Goal: Task Accomplishment & Management: Manage account settings

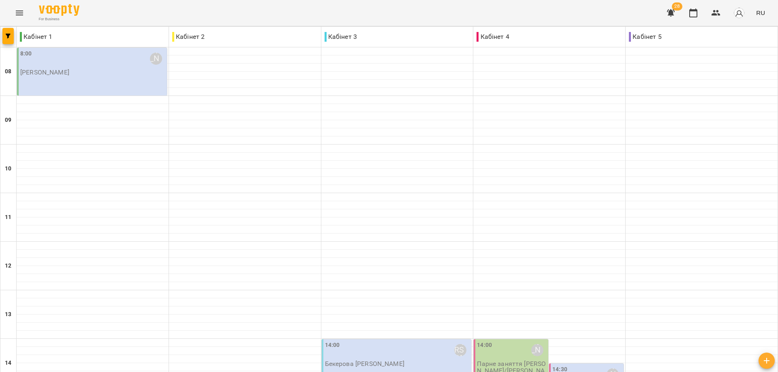
click at [60, 62] on div "8:00 Романюк Олена Олександрівна" at bounding box center [92, 58] width 145 height 19
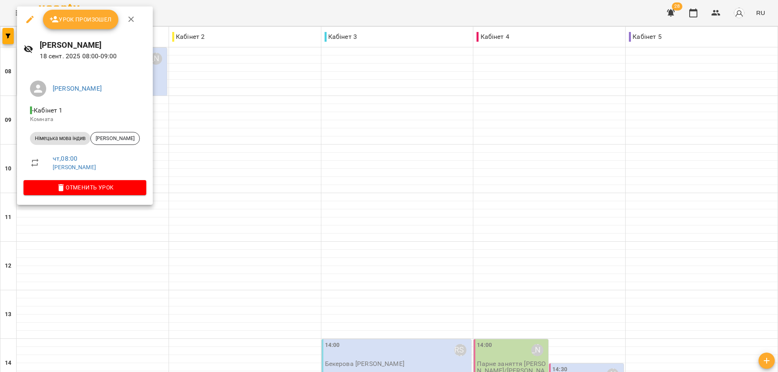
click at [86, 18] on span "Урок произошел" at bounding box center [80, 20] width 62 height 10
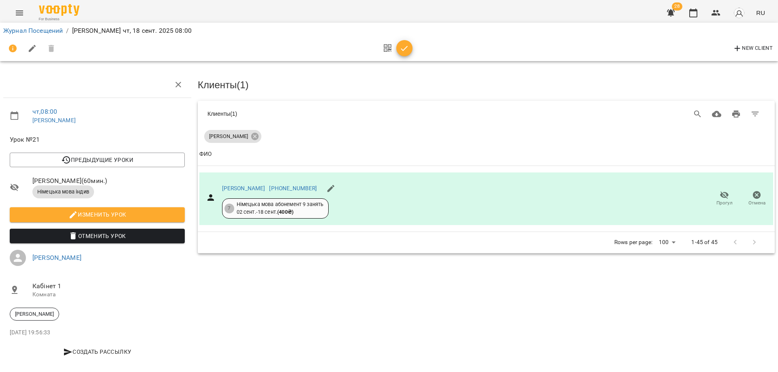
click at [407, 48] on icon "button" at bounding box center [405, 49] width 10 height 10
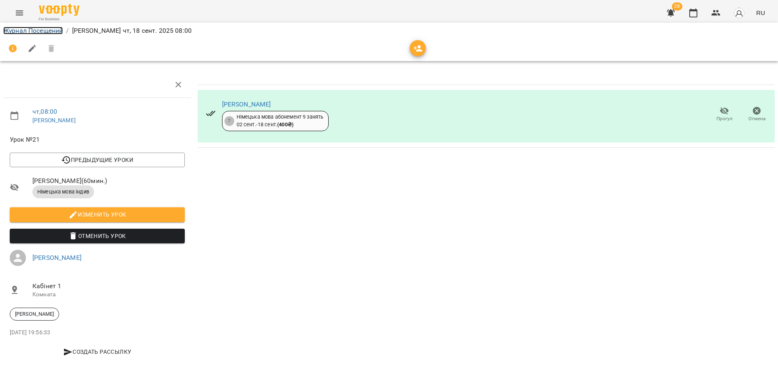
click at [53, 31] on link "Журнал Посещений" at bounding box center [33, 31] width 60 height 8
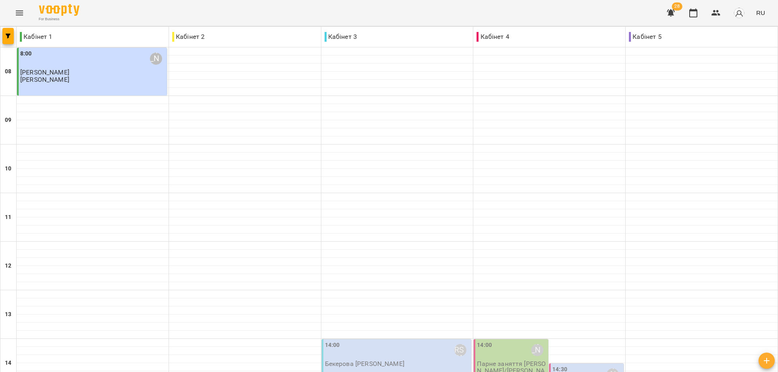
scroll to position [203, 0]
click at [355, 340] on div "14:00 Бекерова Пелагея Юріївна Бекерова Пелагея Юріївна" at bounding box center [397, 364] width 150 height 48
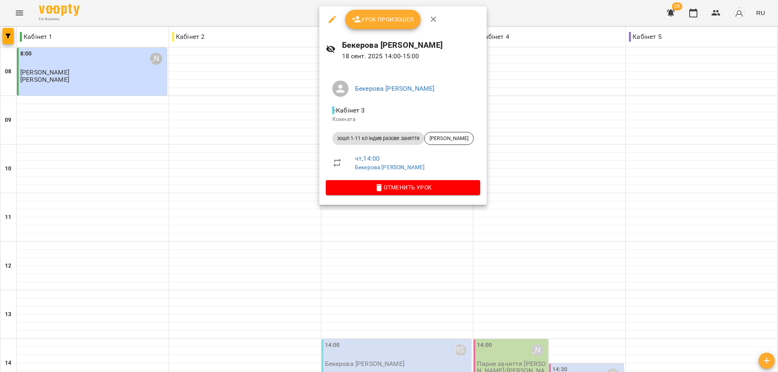
click at [380, 21] on span "Урок произошел" at bounding box center [383, 20] width 62 height 10
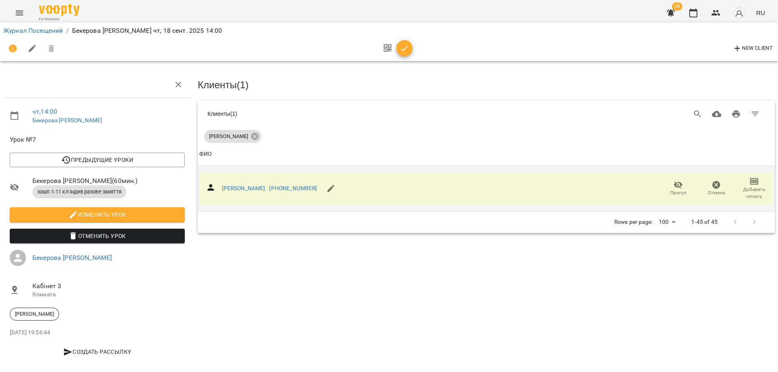
click at [743, 187] on span "Добавить оплату" at bounding box center [754, 193] width 28 height 14
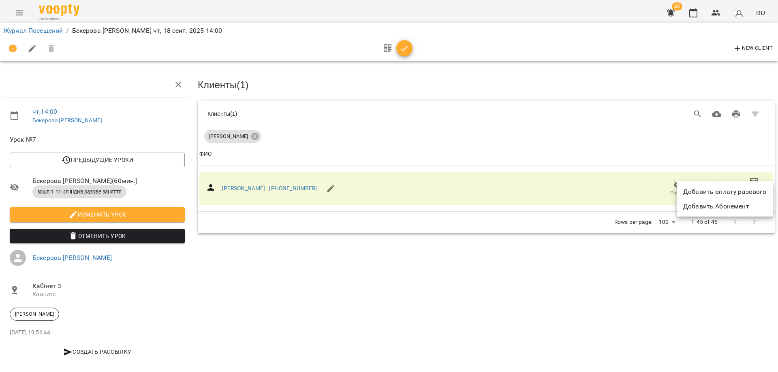
click at [742, 192] on li "Добавить оплату разового" at bounding box center [725, 192] width 96 height 15
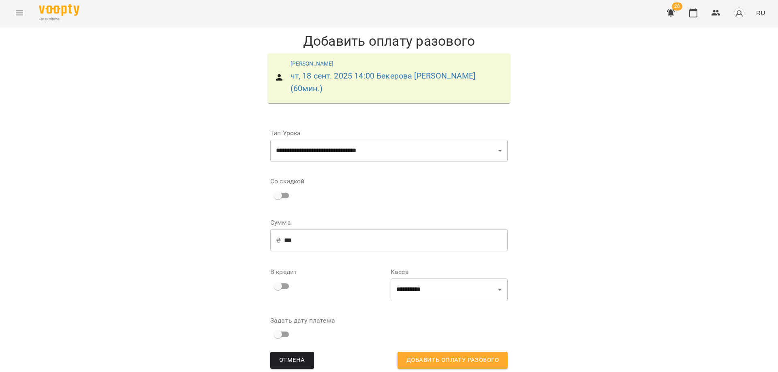
scroll to position [10, 0]
click at [297, 230] on input "***" at bounding box center [396, 240] width 224 height 23
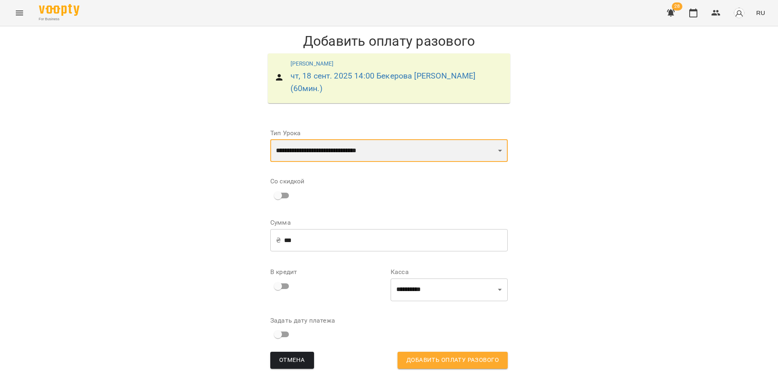
click at [343, 140] on select "**********" at bounding box center [388, 150] width 237 height 23
select select "**********"
click at [270, 139] on select "**********" at bounding box center [388, 150] width 237 height 23
type input "***"
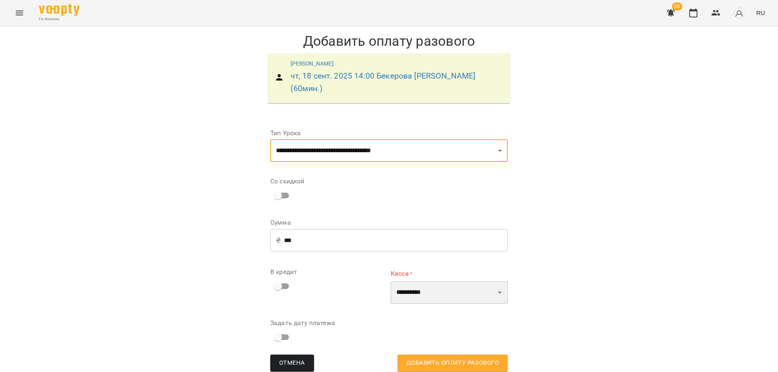
click at [410, 283] on select "**********" at bounding box center [449, 293] width 117 height 23
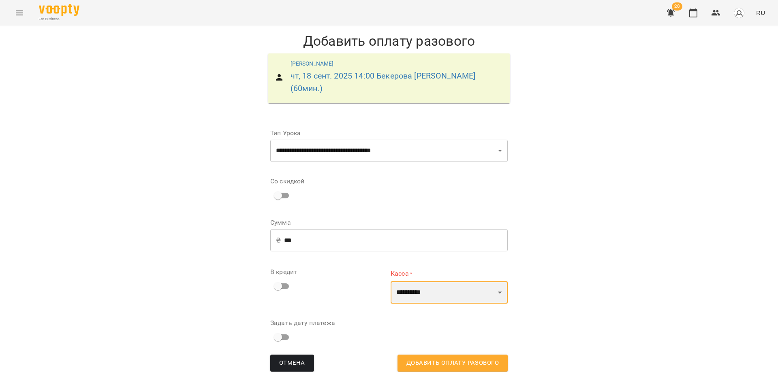
select select "****"
click at [391, 282] on select "**********" at bounding box center [449, 293] width 117 height 23
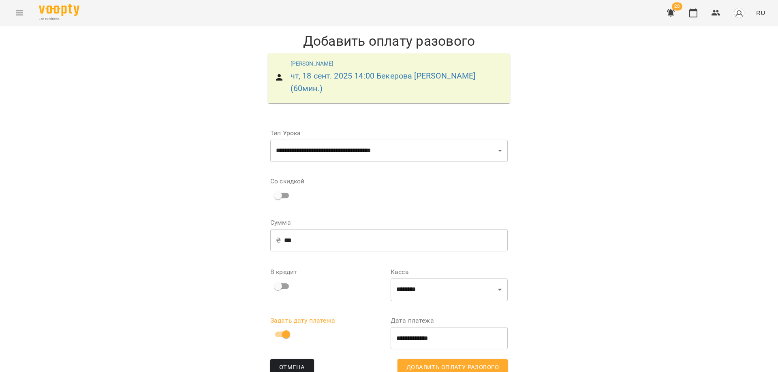
scroll to position [17, 0]
click at [429, 363] on span "Добавить оплату разового" at bounding box center [452, 368] width 92 height 11
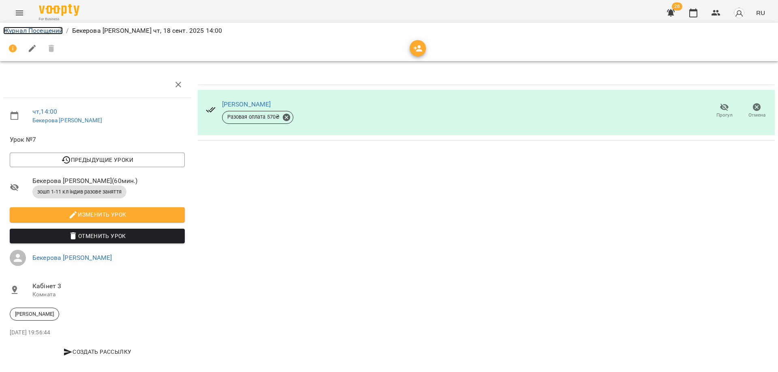
click at [47, 34] on link "Журнал Посещений" at bounding box center [33, 31] width 60 height 8
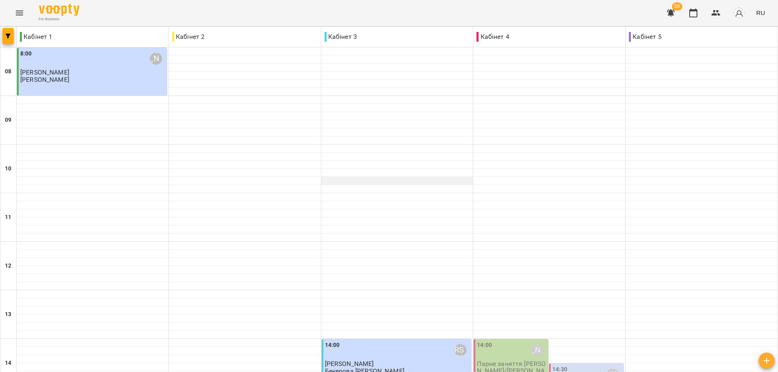
scroll to position [203, 0]
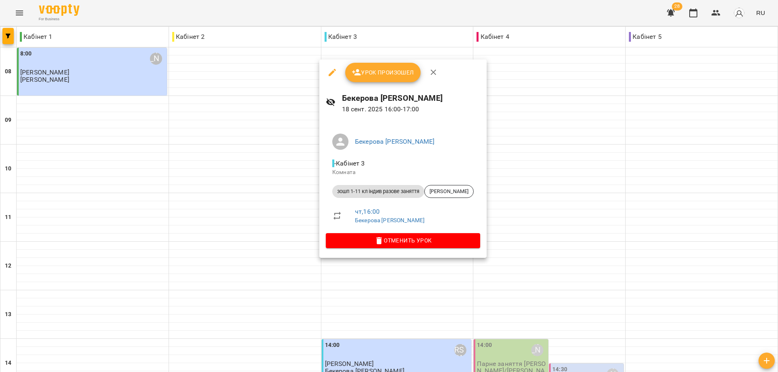
click at [396, 73] on span "Урок произошел" at bounding box center [383, 73] width 62 height 10
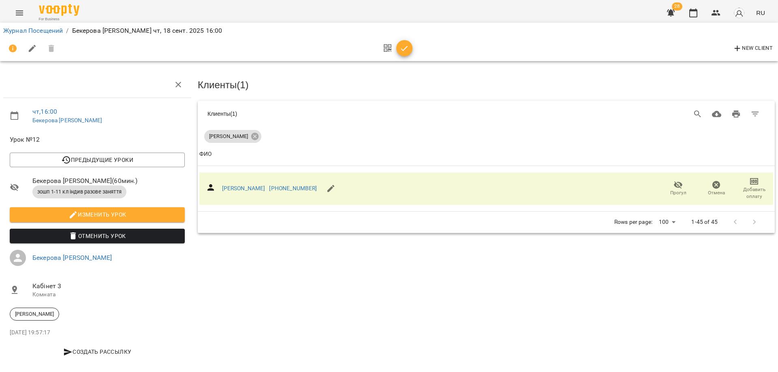
click at [406, 49] on icon "button" at bounding box center [405, 49] width 10 height 10
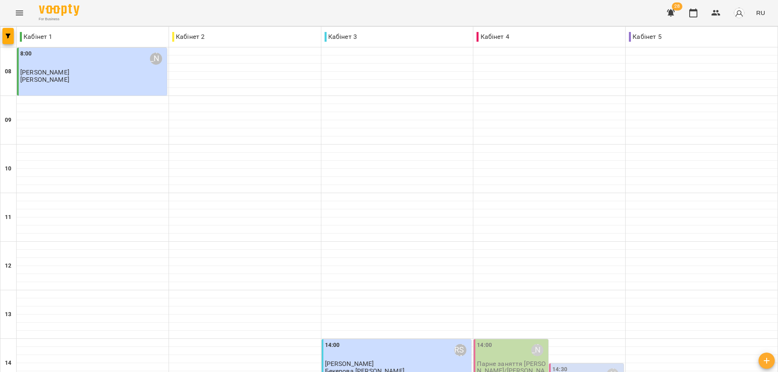
scroll to position [312, 0]
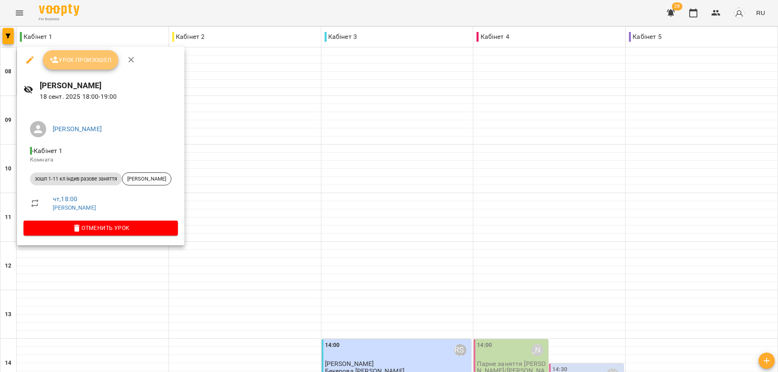
click at [85, 62] on span "Урок произошел" at bounding box center [80, 60] width 62 height 10
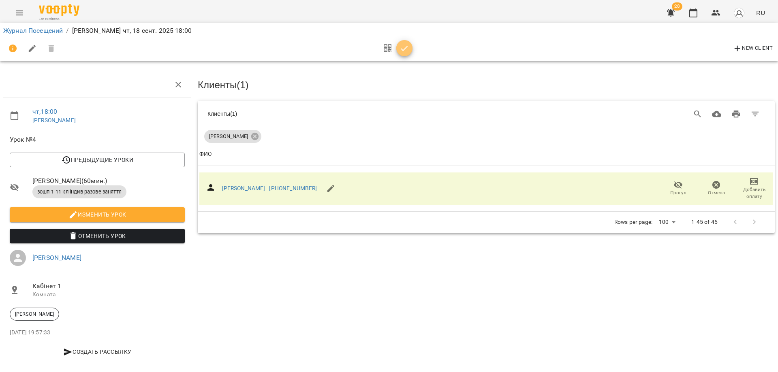
click at [406, 48] on icon "button" at bounding box center [405, 49] width 10 height 10
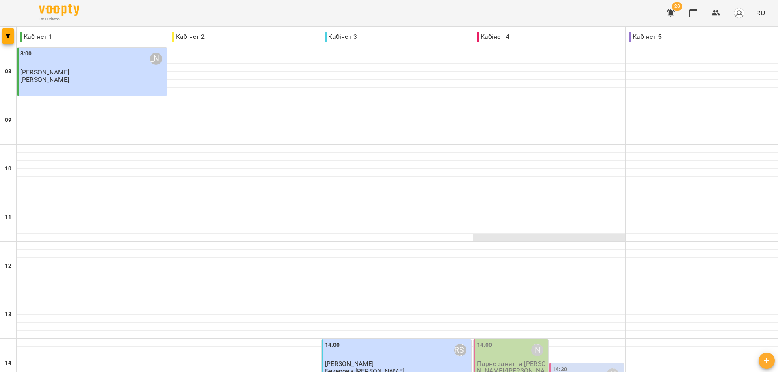
scroll to position [203, 0]
click at [503, 361] on p "Парне заняття Кислов/Журавель" at bounding box center [512, 371] width 70 height 21
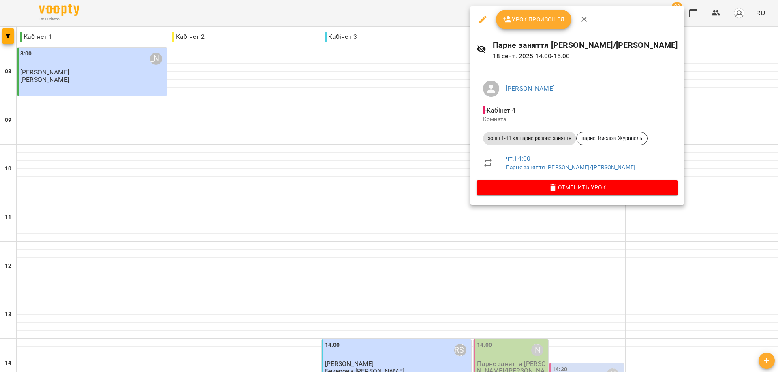
click at [523, 20] on span "Урок произошел" at bounding box center [534, 20] width 62 height 10
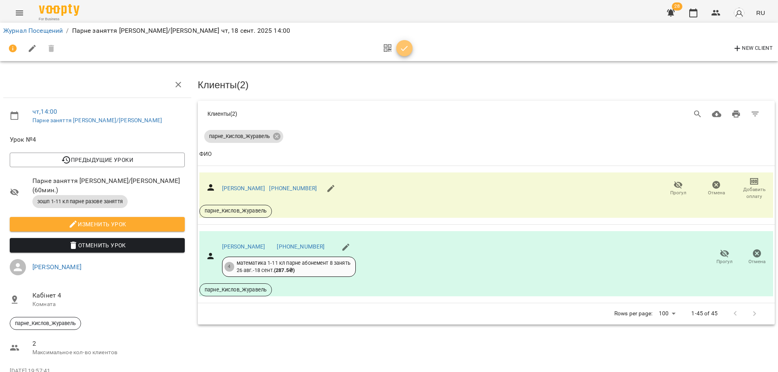
click at [406, 50] on icon "button" at bounding box center [405, 49] width 10 height 10
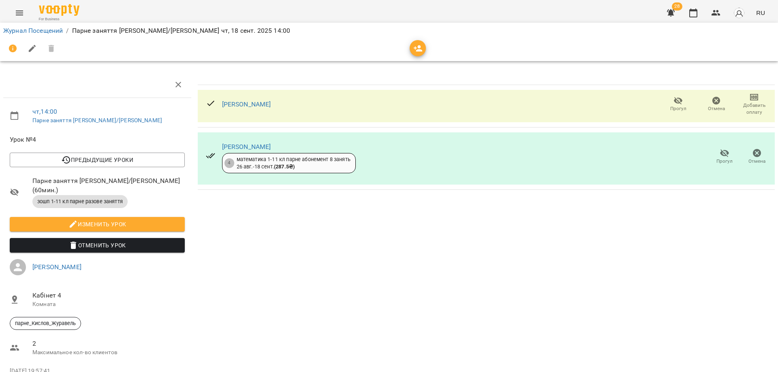
click at [208, 103] on icon at bounding box center [211, 103] width 10 height 10
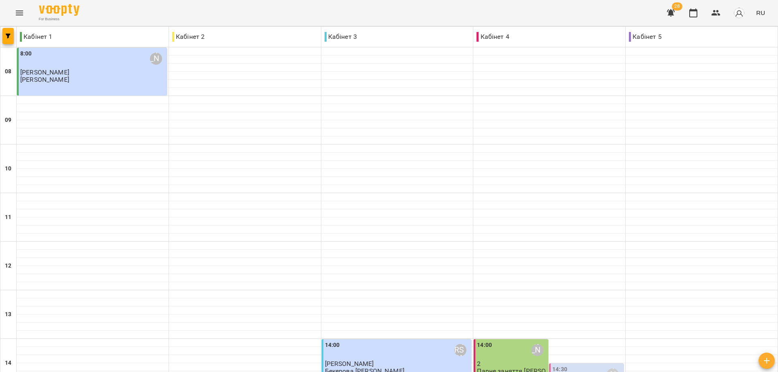
scroll to position [284, 0]
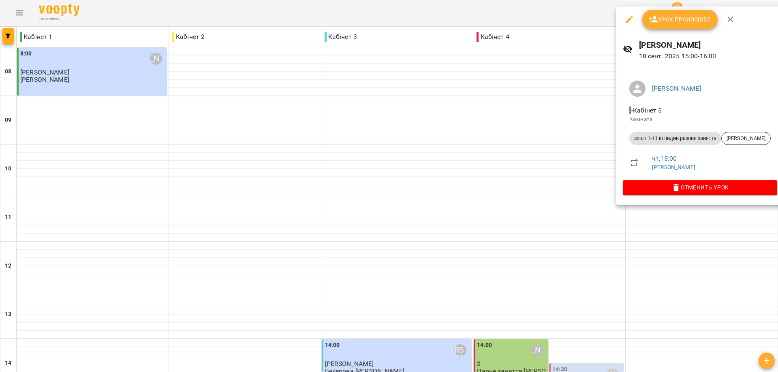
click at [672, 17] on span "Урок произошел" at bounding box center [680, 20] width 62 height 10
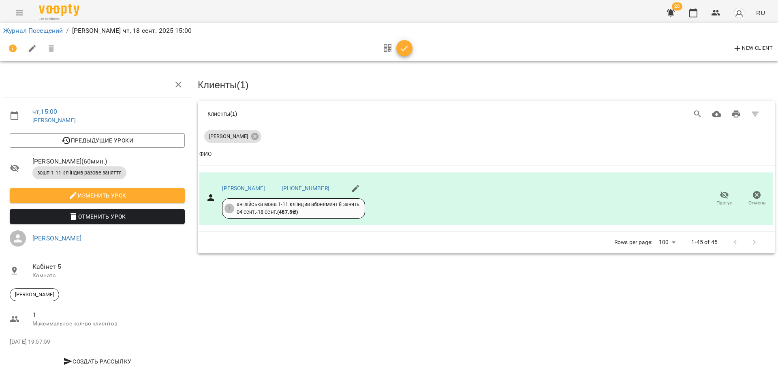
click at [407, 48] on icon "button" at bounding box center [405, 49] width 10 height 10
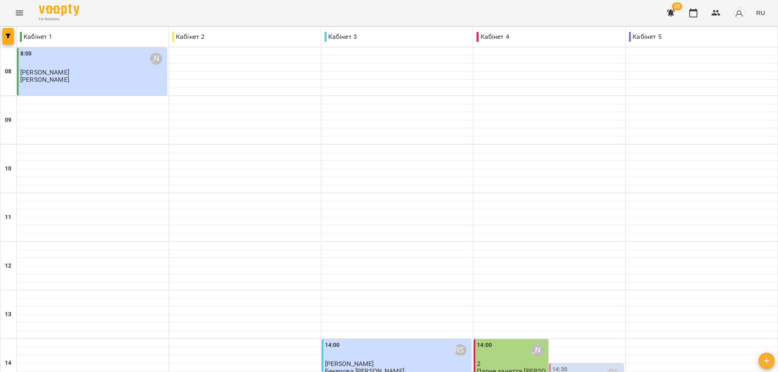
scroll to position [243, 0]
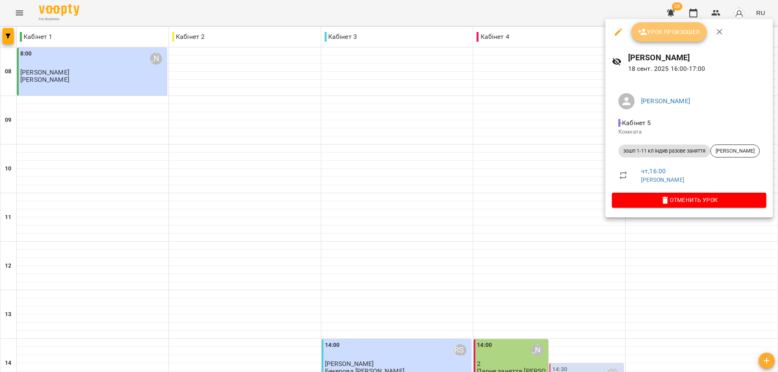
click at [672, 33] on span "Урок произошел" at bounding box center [669, 32] width 62 height 10
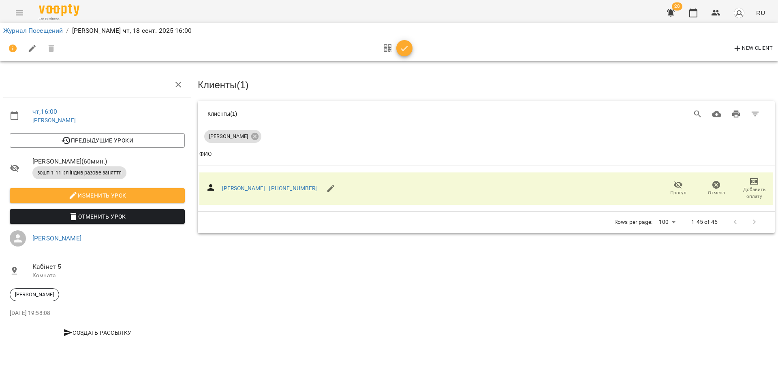
click at [404, 47] on icon "button" at bounding box center [405, 49] width 10 height 10
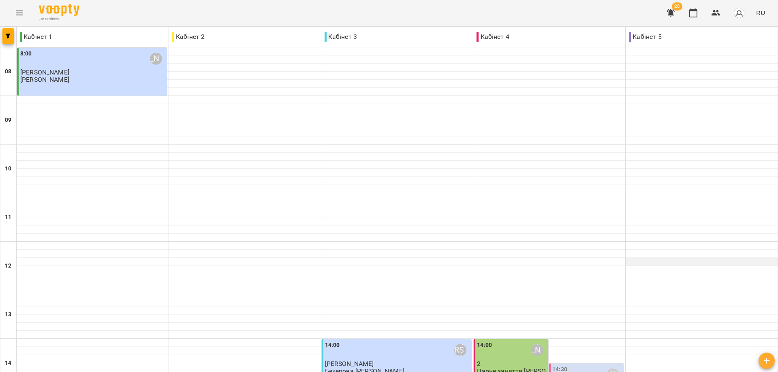
scroll to position [243, 0]
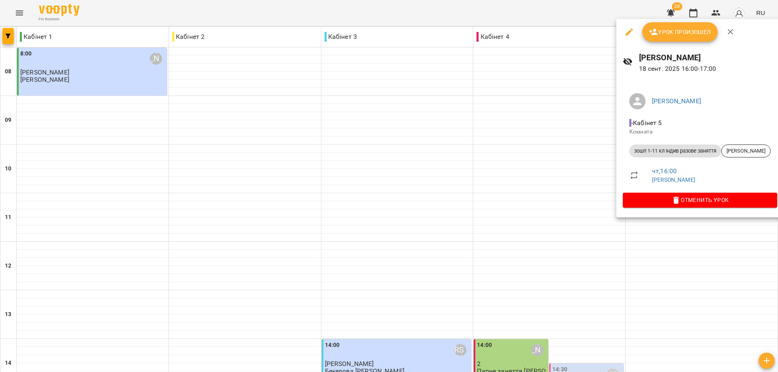
click at [666, 308] on div at bounding box center [389, 186] width 778 height 372
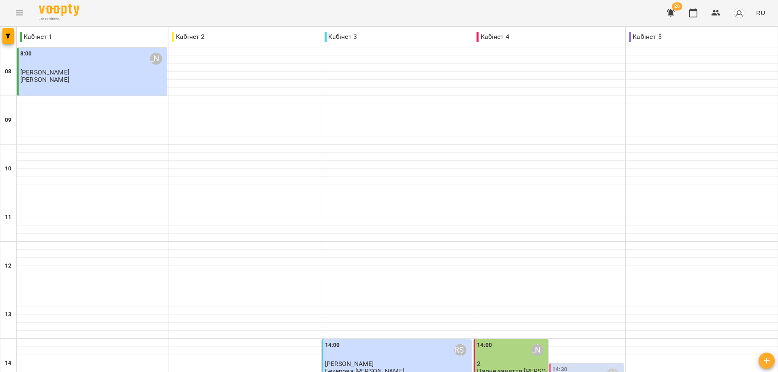
scroll to position [312, 0]
